Goal: Task Accomplishment & Management: Use online tool/utility

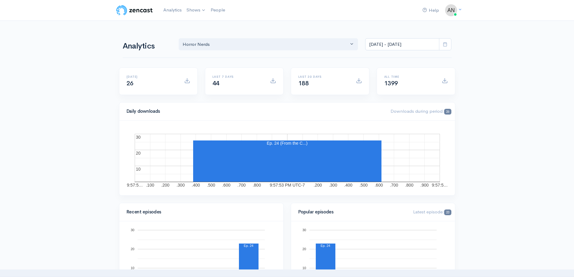
select select "14706"
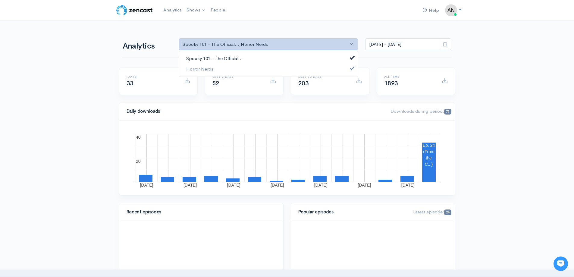
click at [264, 56] on link "Spooky 101 - The Official..." at bounding box center [268, 58] width 179 height 11
select select "14706"
